Goal: Information Seeking & Learning: Learn about a topic

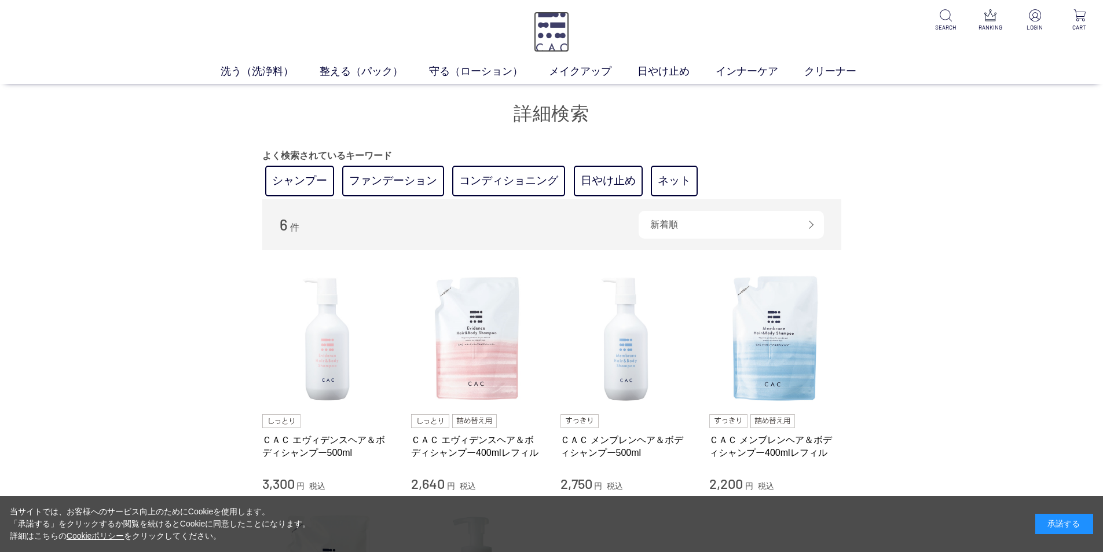
click at [547, 28] on img at bounding box center [551, 32] width 35 height 41
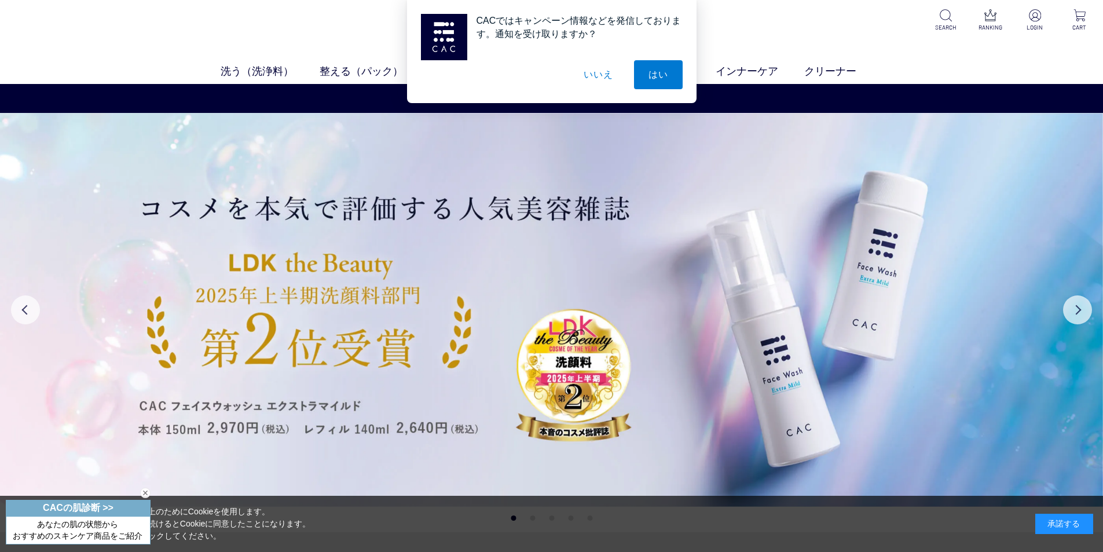
click at [592, 74] on button "いいえ" at bounding box center [598, 74] width 58 height 29
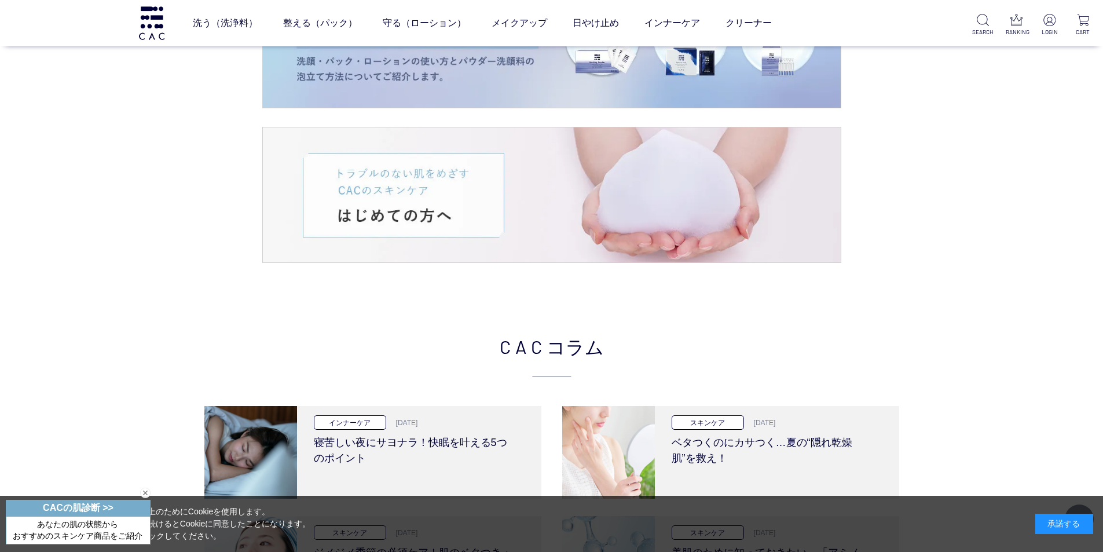
scroll to position [1738, 0]
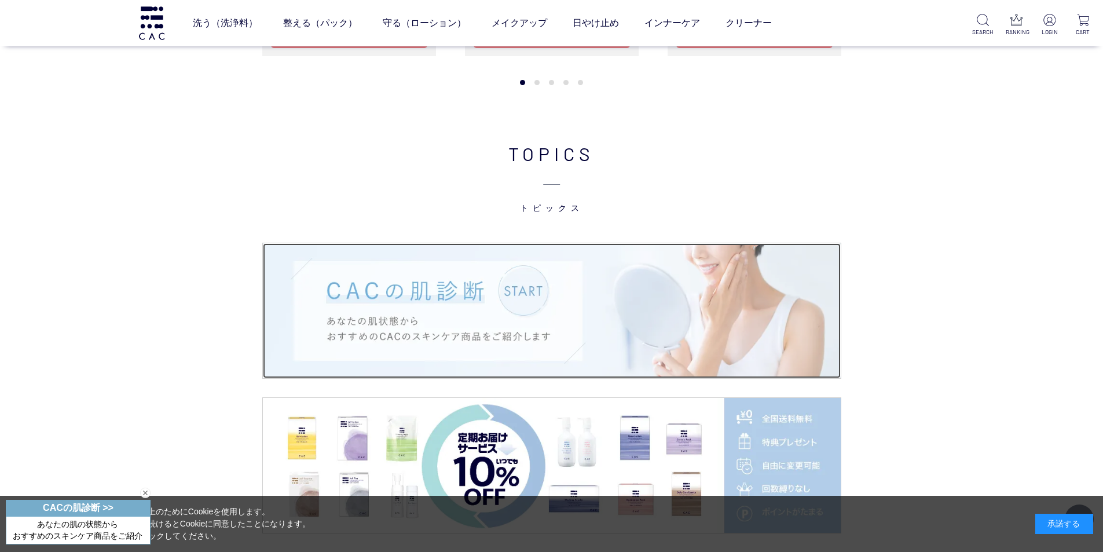
click at [540, 301] on img at bounding box center [552, 310] width 578 height 135
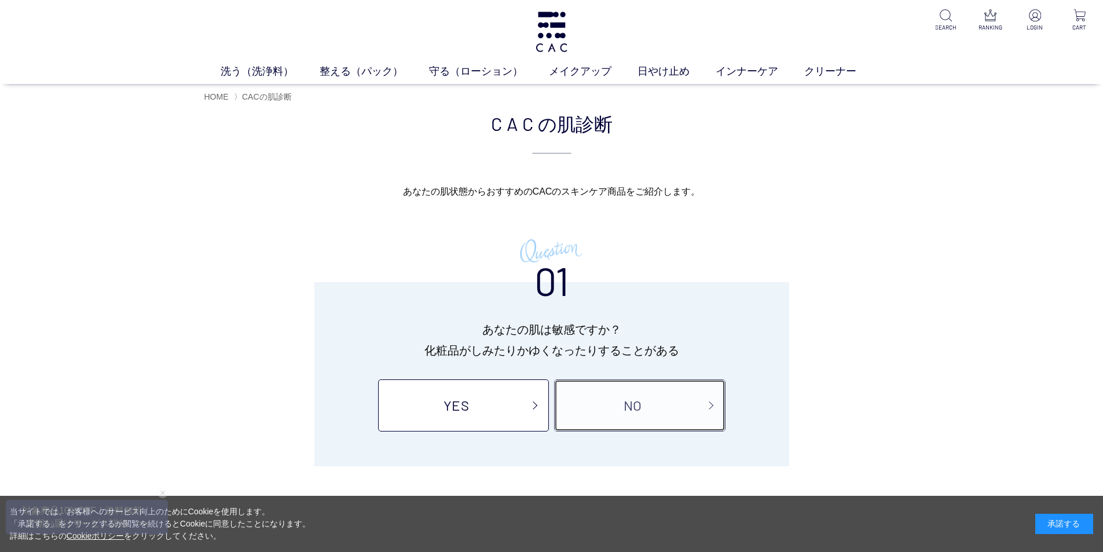
click at [656, 411] on link "NO" at bounding box center [639, 405] width 171 height 52
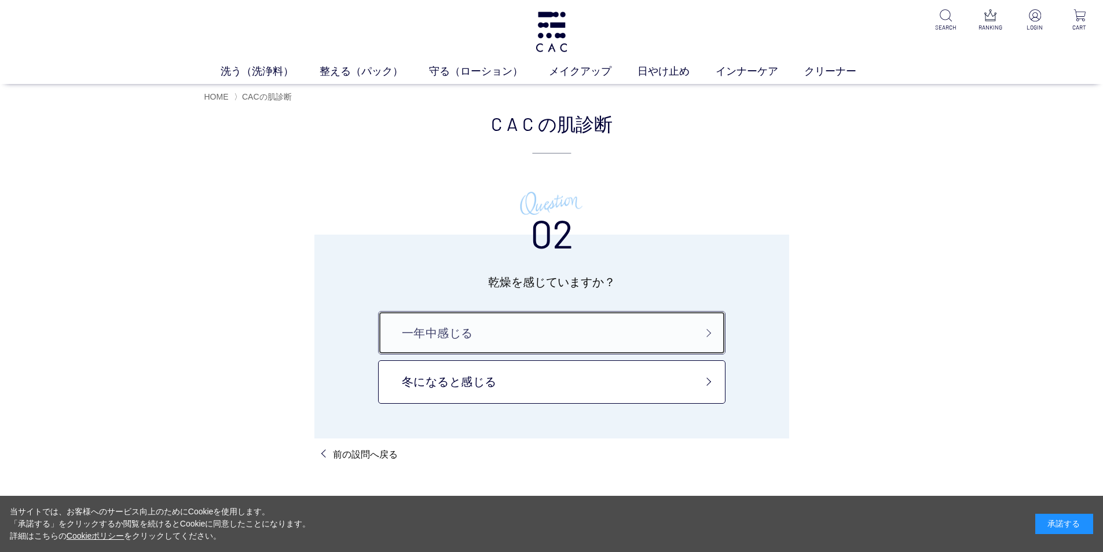
click at [632, 320] on link "一年中感じる" at bounding box center [552, 332] width 348 height 43
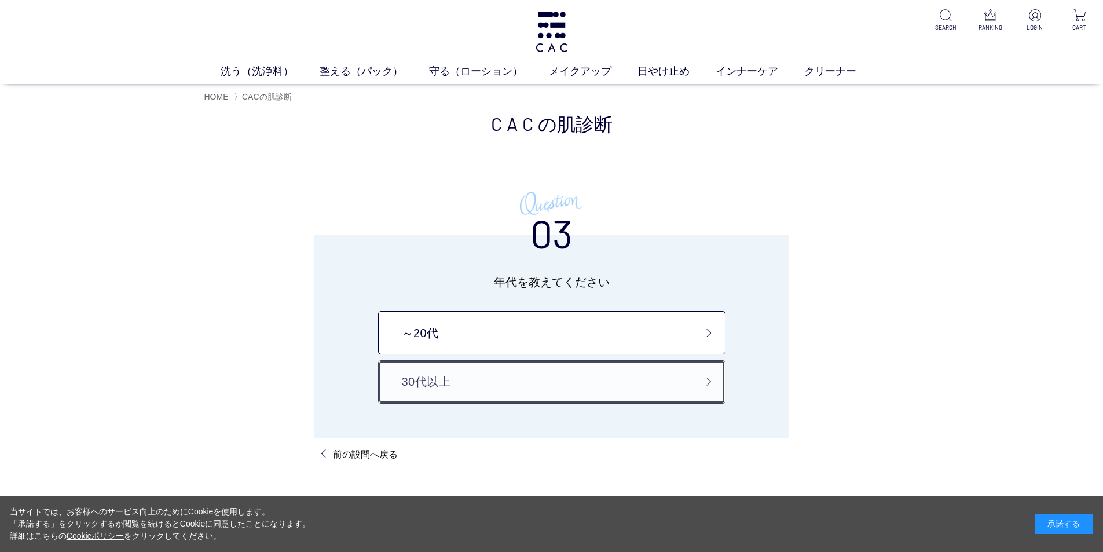
click at [648, 372] on link "30代以上" at bounding box center [552, 381] width 348 height 43
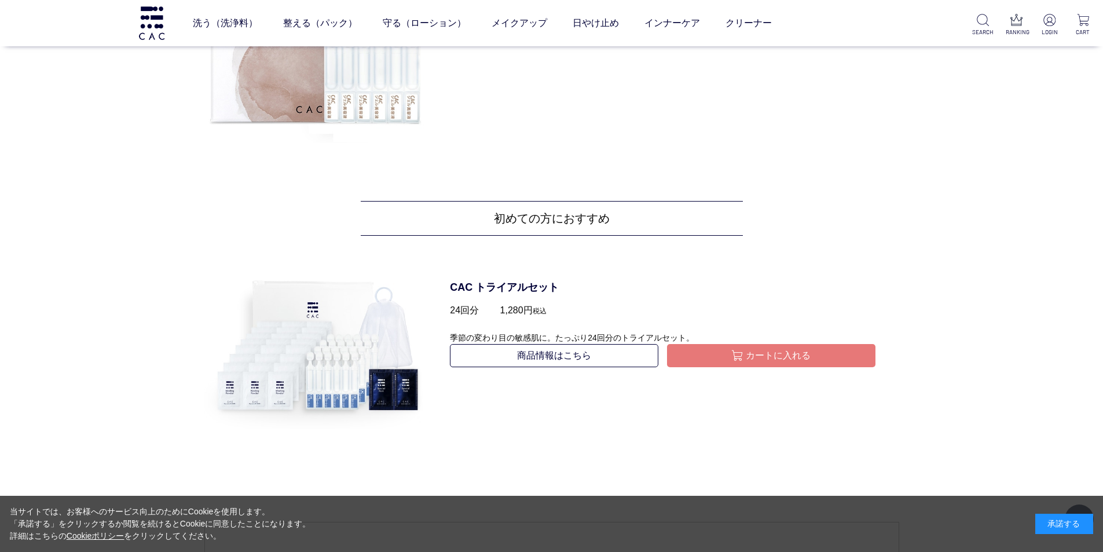
scroll to position [1930, 0]
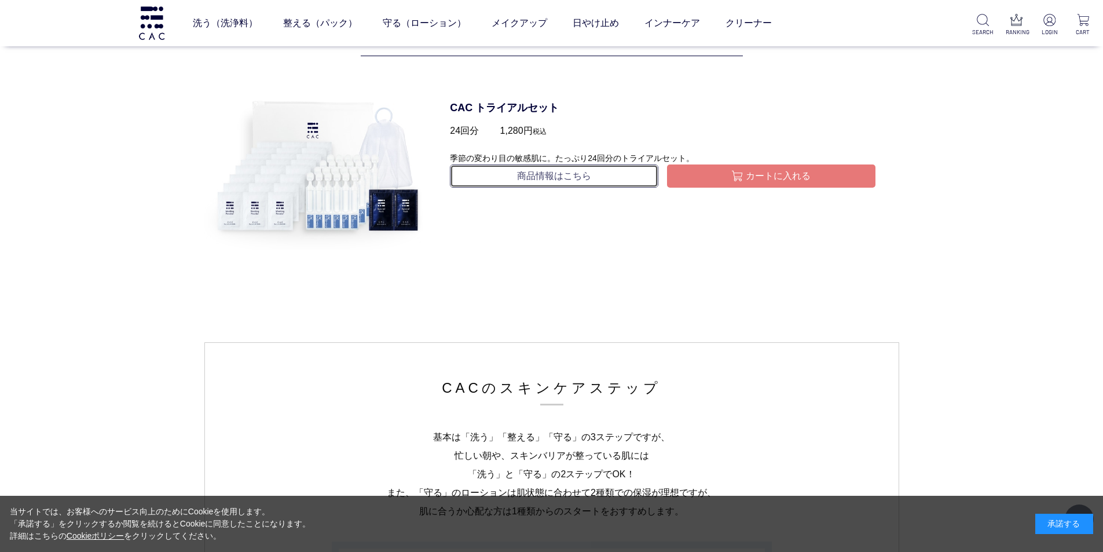
click at [536, 178] on link "商品情報はこちら" at bounding box center [554, 175] width 209 height 23
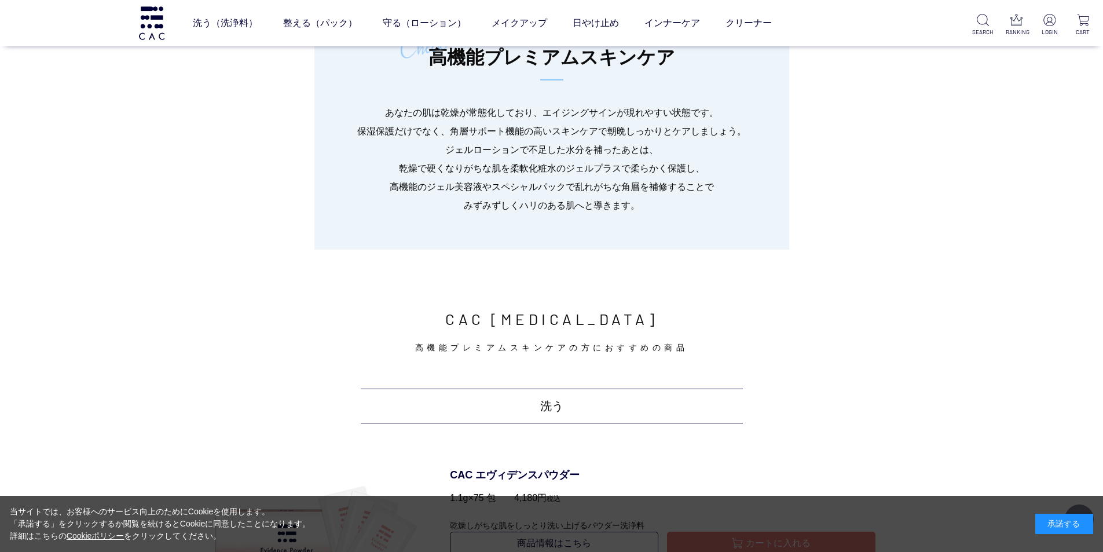
scroll to position [0, 0]
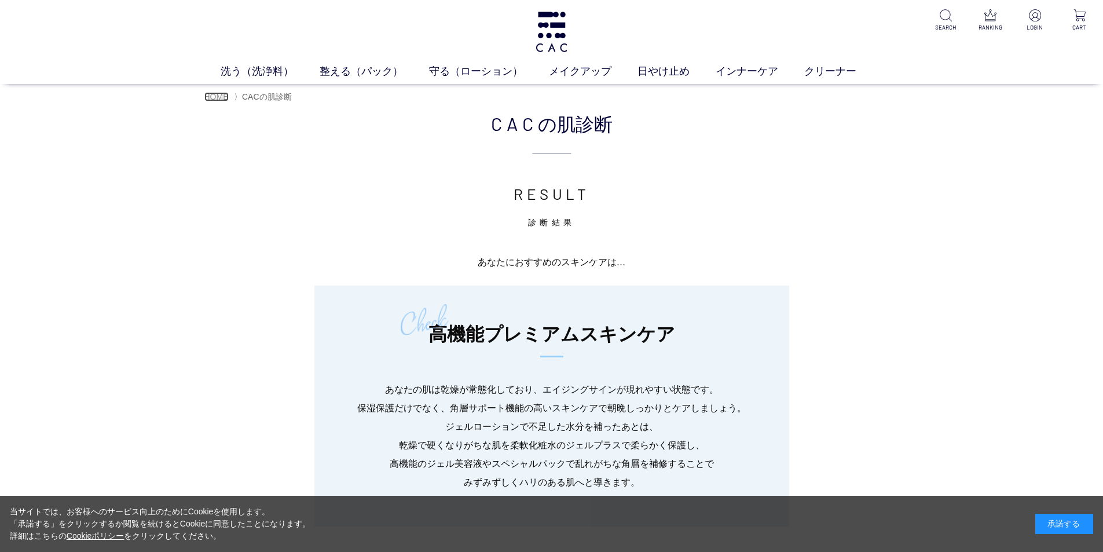
click at [212, 96] on span "HOME" at bounding box center [216, 96] width 24 height 9
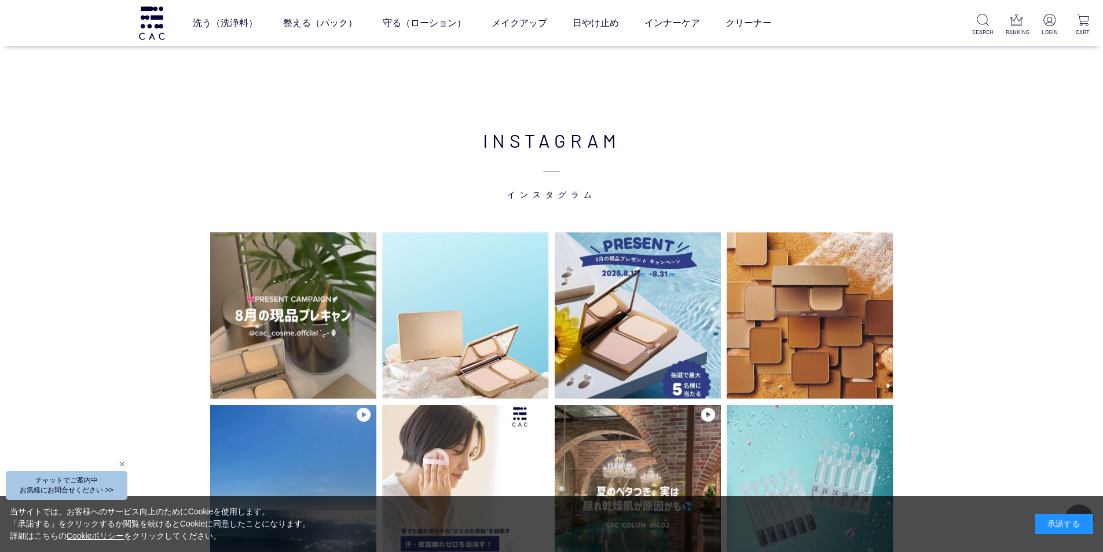
scroll to position [3185, 0]
